Goal: Find specific page/section: Find specific page/section

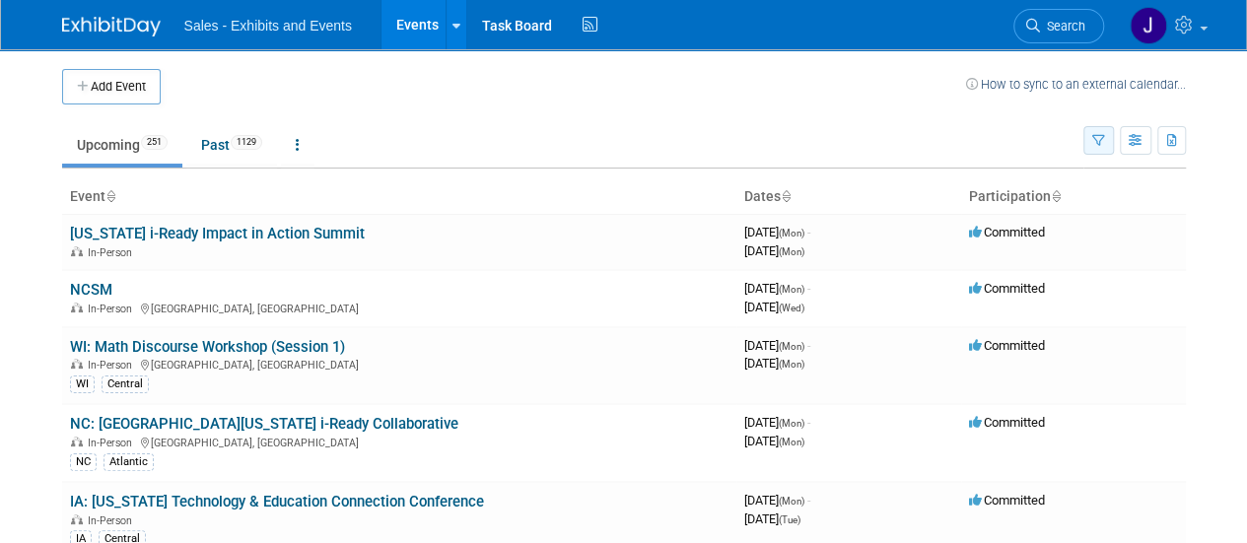
click at [1096, 139] on icon "button" at bounding box center [1098, 141] width 13 height 13
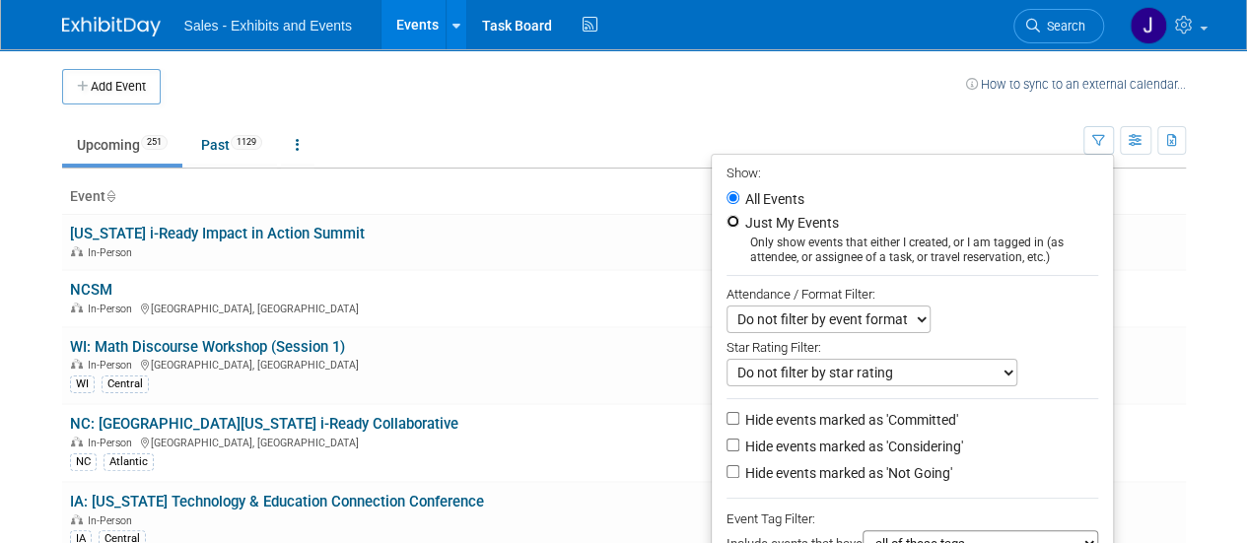
click at [727, 216] on input "Just My Events" at bounding box center [733, 221] width 13 height 13
radio input "true"
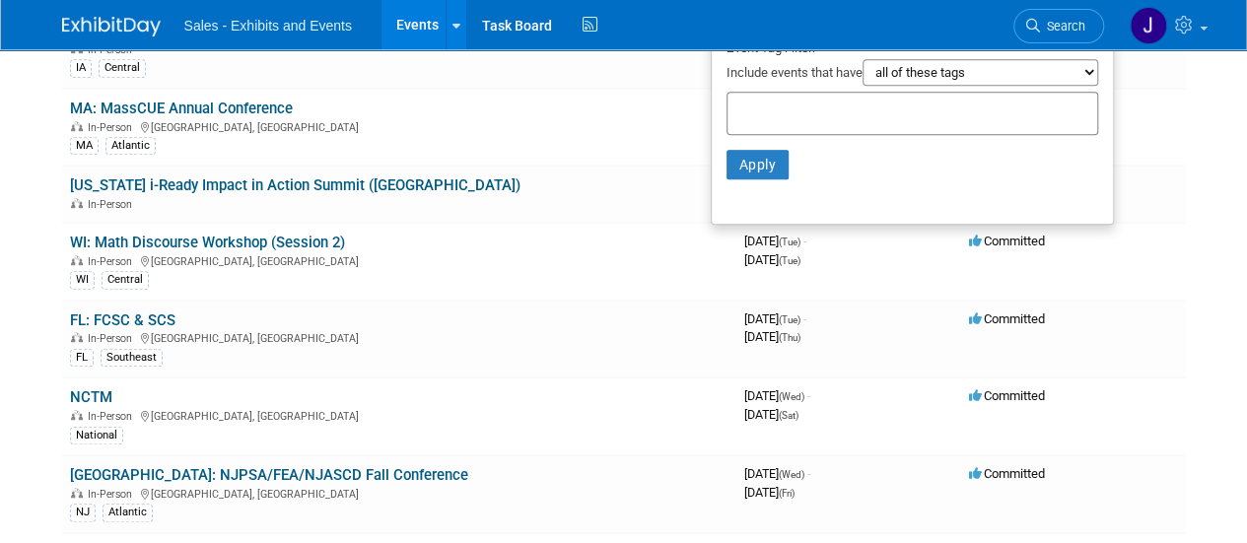
scroll to position [477, 0]
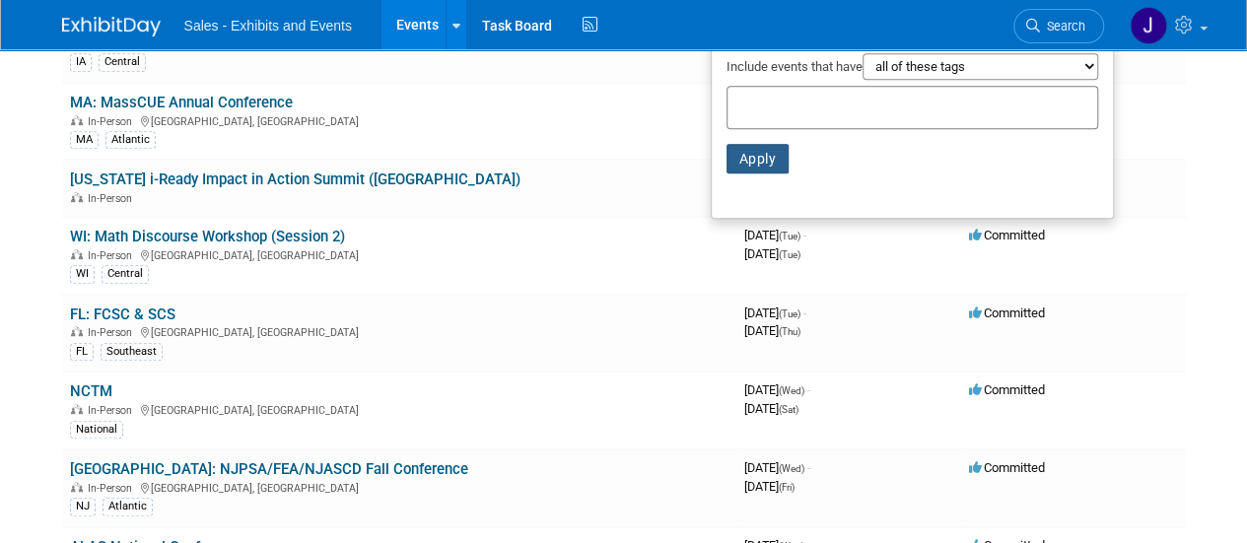
click at [734, 159] on button "Apply" at bounding box center [758, 159] width 63 height 30
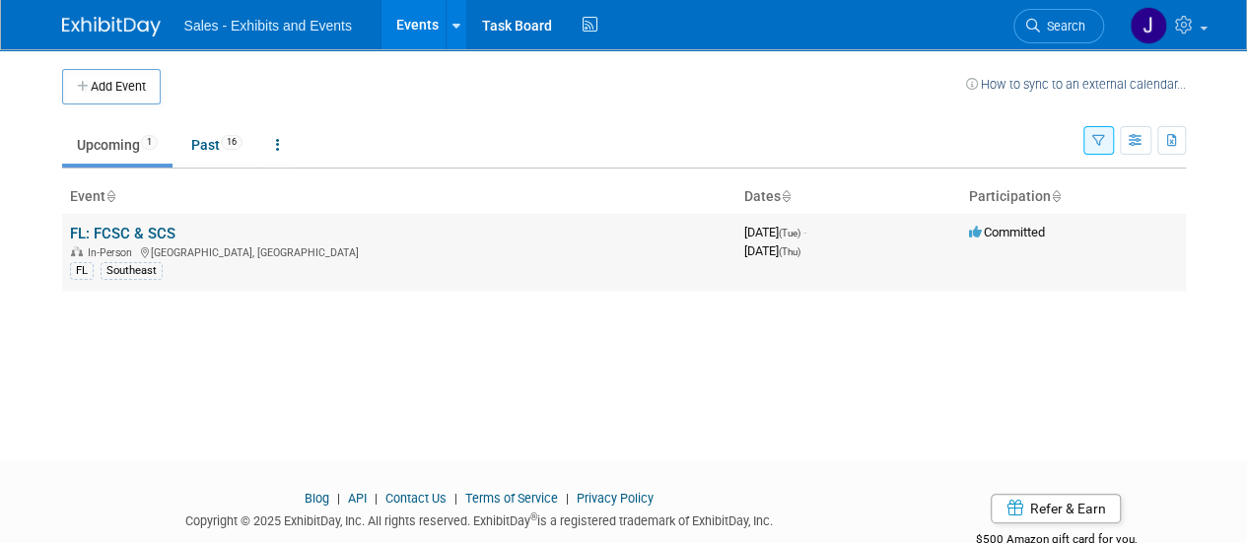
click at [100, 242] on td "FL: FCSC & SCS In-Person Orlando, FL FL Southeast" at bounding box center [399, 252] width 674 height 77
click at [105, 232] on link "FL: FCSC & SCS" at bounding box center [122, 234] width 105 height 18
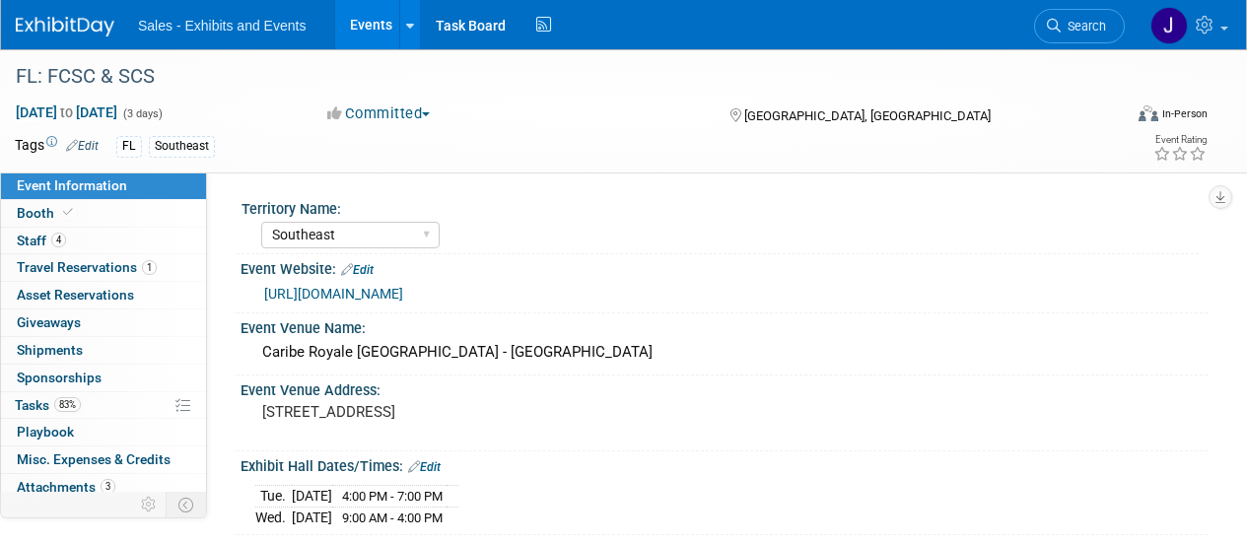
select select "Southeast"
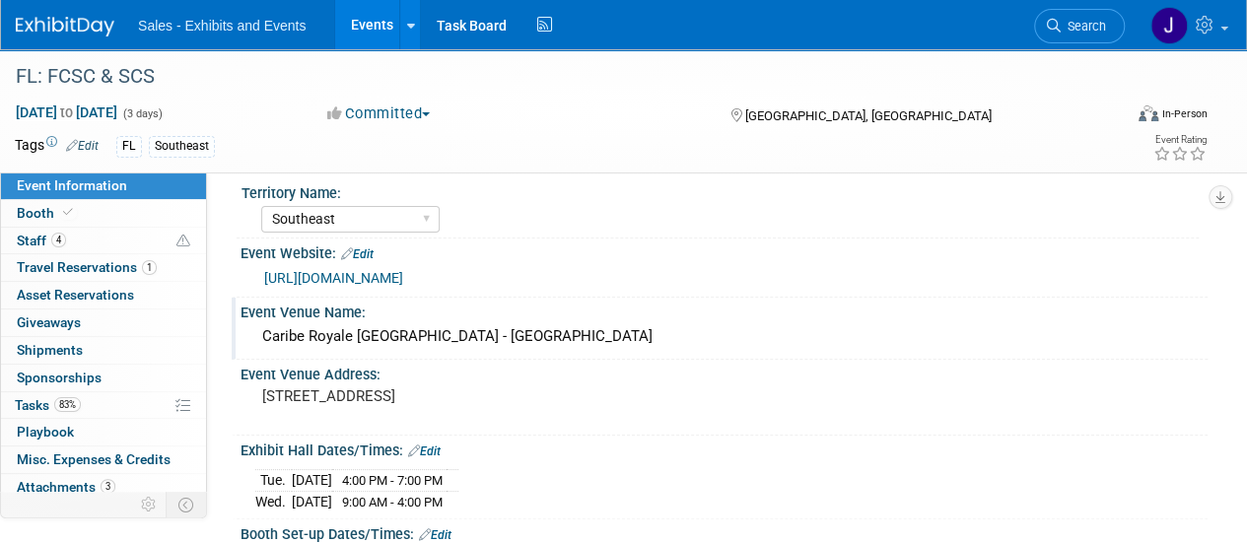
scroll to position [17, 0]
click at [403, 279] on link "[URL][DOMAIN_NAME]" at bounding box center [333, 277] width 139 height 16
